Goal: Entertainment & Leisure: Consume media (video, audio)

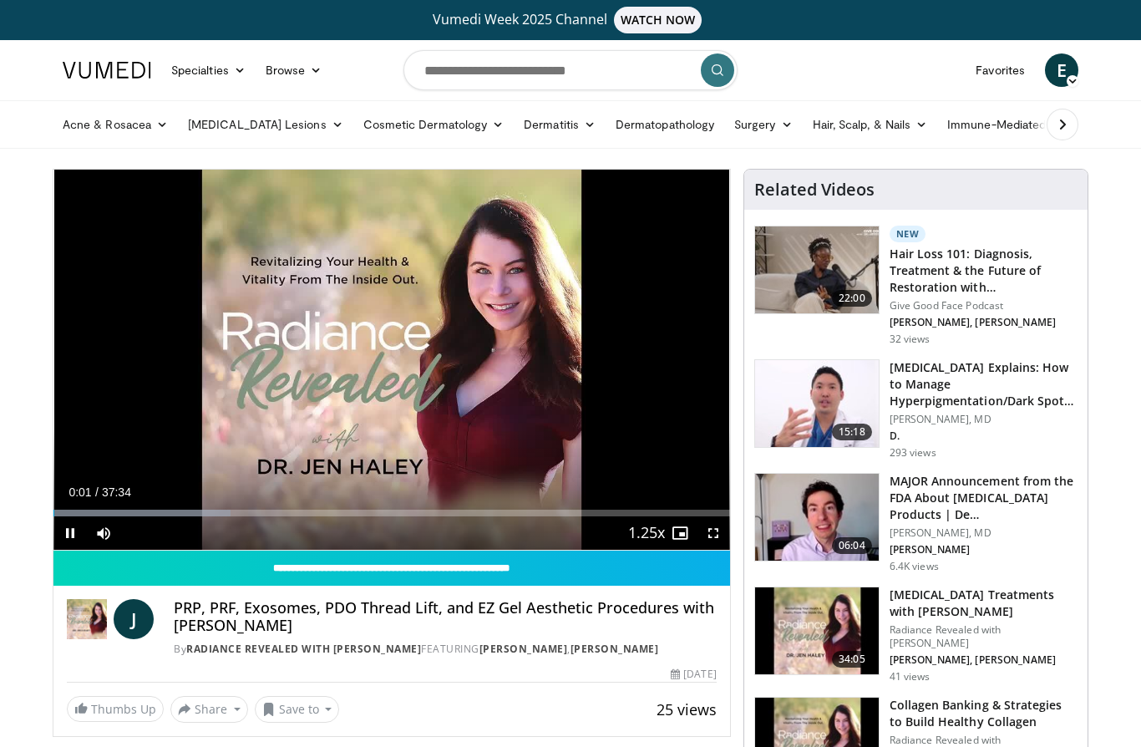
click at [156, 514] on div "Progress Bar" at bounding box center [141, 512] width 177 height 7
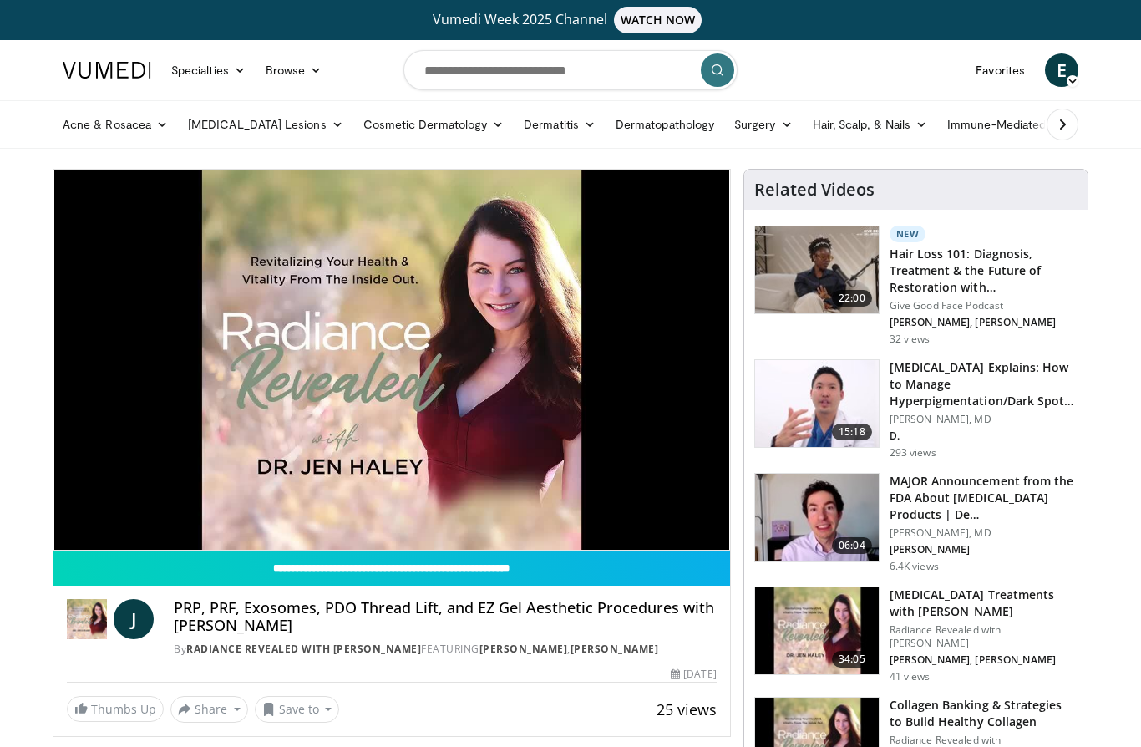
click at [143, 441] on div "10 seconds Tap to unmute" at bounding box center [391, 360] width 676 height 380
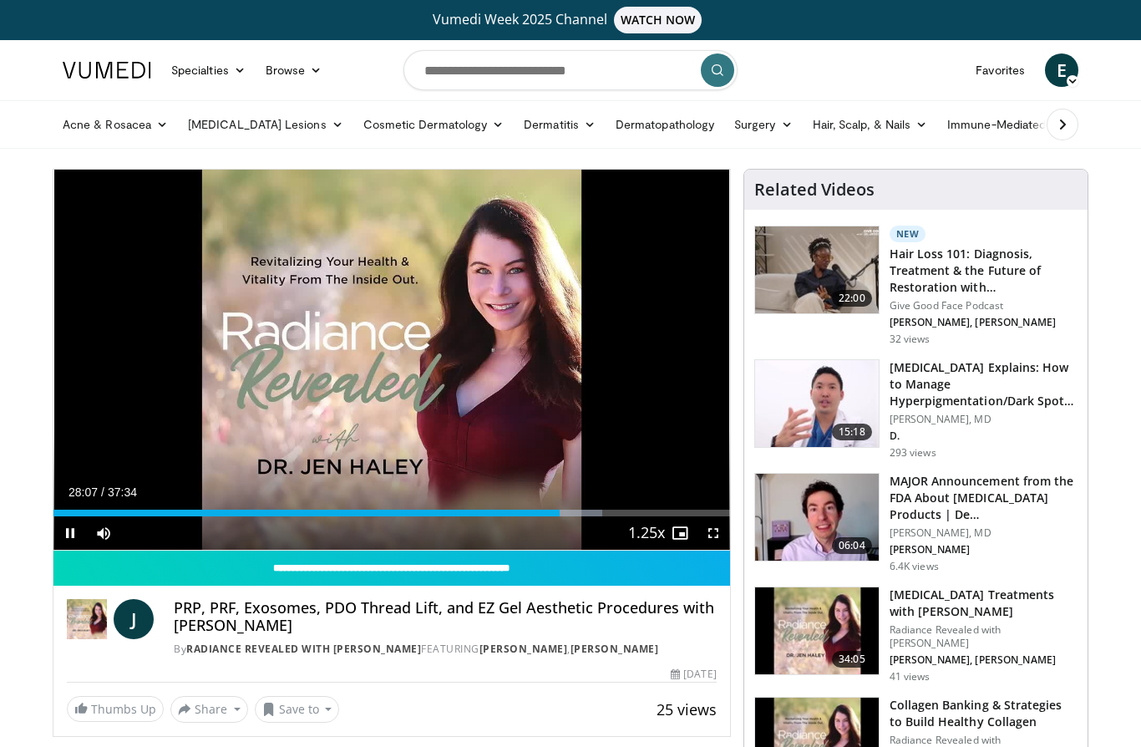
click at [650, 450] on div "10 seconds Tap to unmute" at bounding box center [391, 360] width 676 height 380
